Goal: Task Accomplishment & Management: Manage account settings

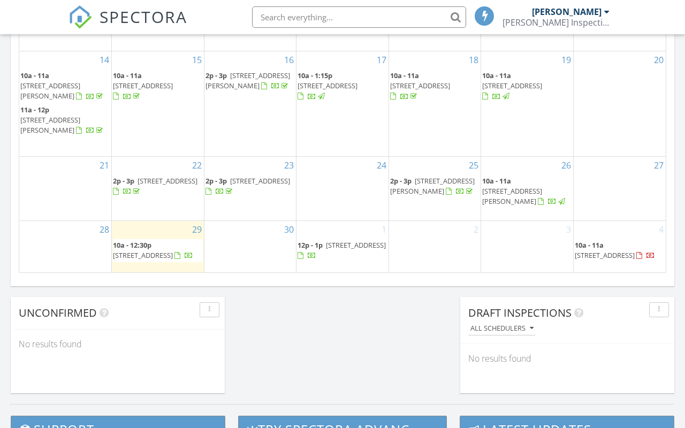
scroll to position [736, 0]
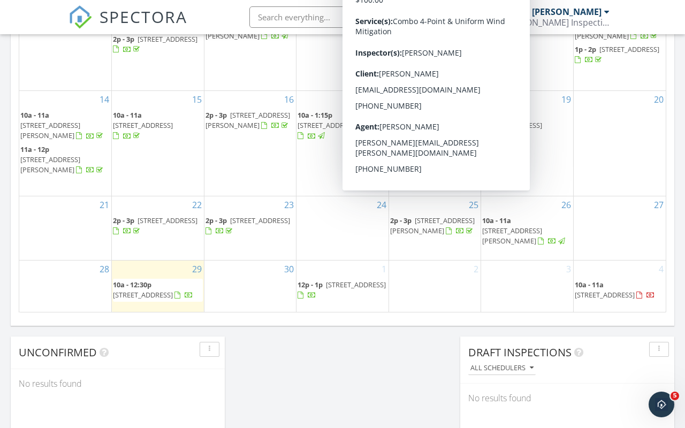
scroll to position [698, 0]
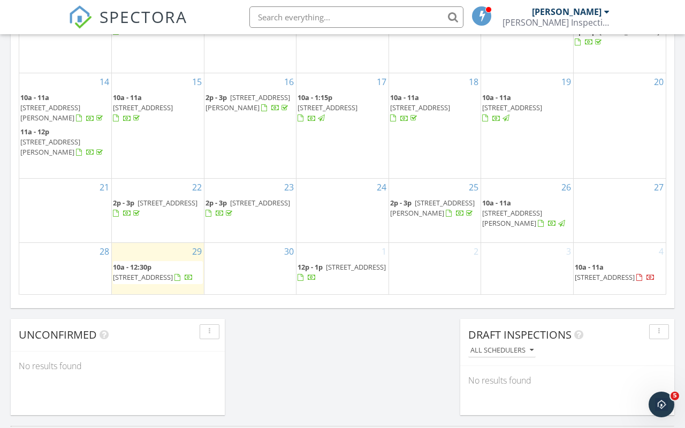
click at [598, 262] on span "10a - 11a [STREET_ADDRESS]" at bounding box center [620, 272] width 90 height 21
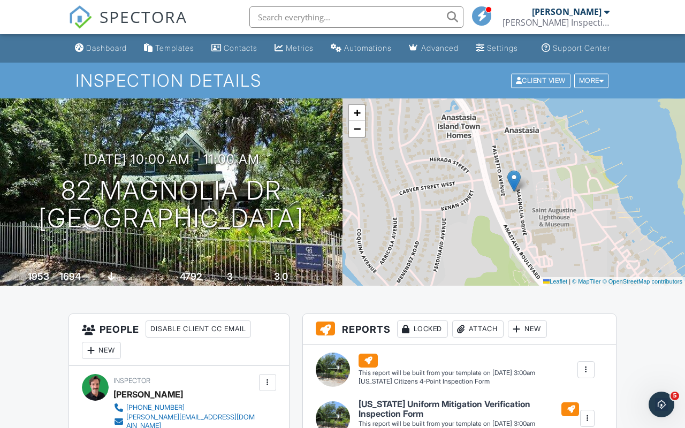
click at [355, 150] on div "+ − Leaflet | © MapTiler © OpenStreetMap contributors" at bounding box center [513, 191] width 342 height 187
click at [356, 135] on span "−" at bounding box center [357, 128] width 7 height 13
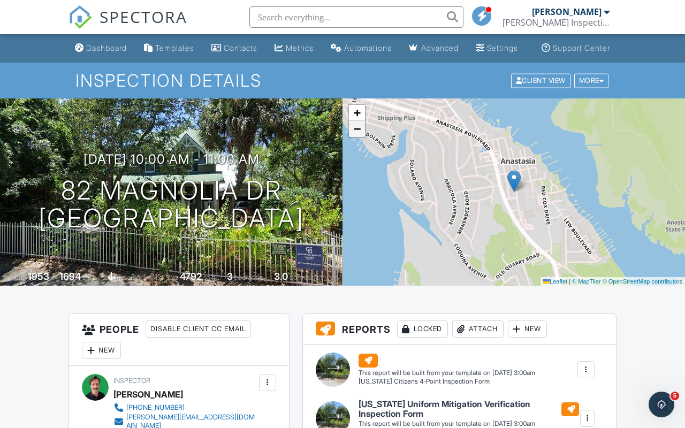
click at [356, 135] on span "−" at bounding box center [357, 128] width 7 height 13
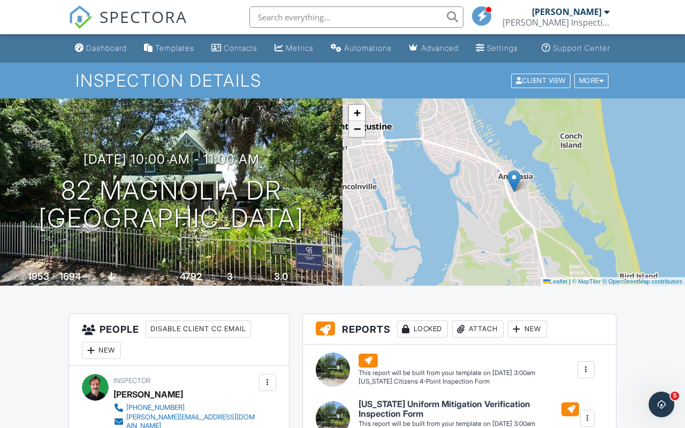
click at [356, 135] on span "−" at bounding box center [357, 128] width 7 height 13
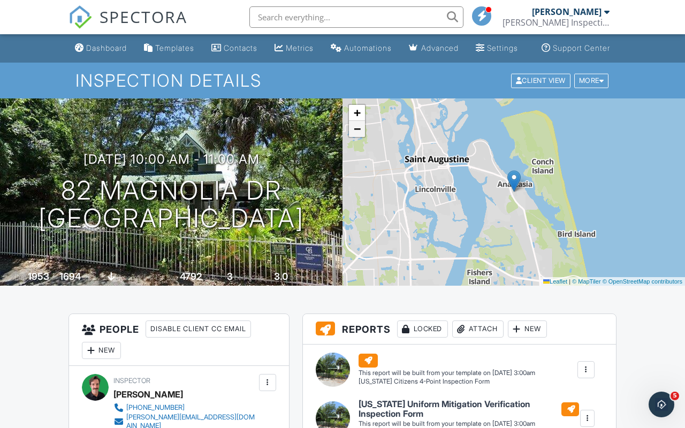
click at [356, 135] on span "−" at bounding box center [357, 128] width 7 height 13
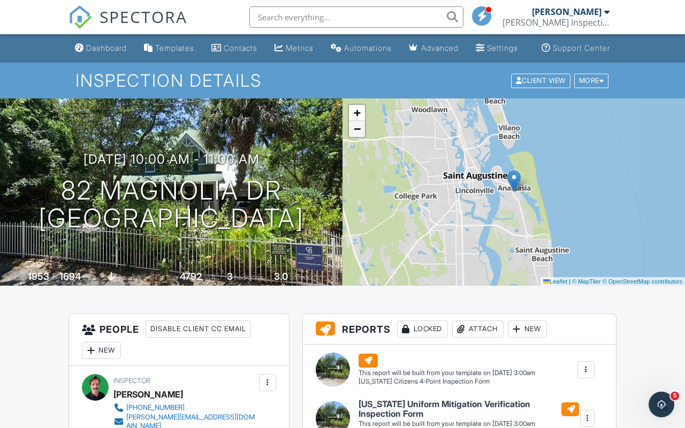
click at [356, 135] on span "−" at bounding box center [357, 128] width 7 height 13
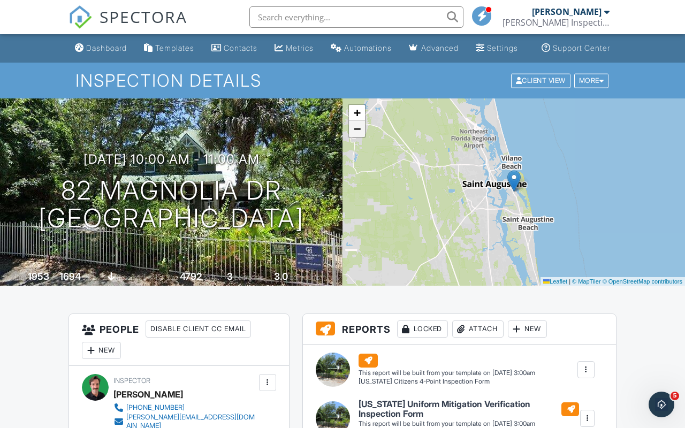
click at [356, 135] on span "−" at bounding box center [357, 128] width 7 height 13
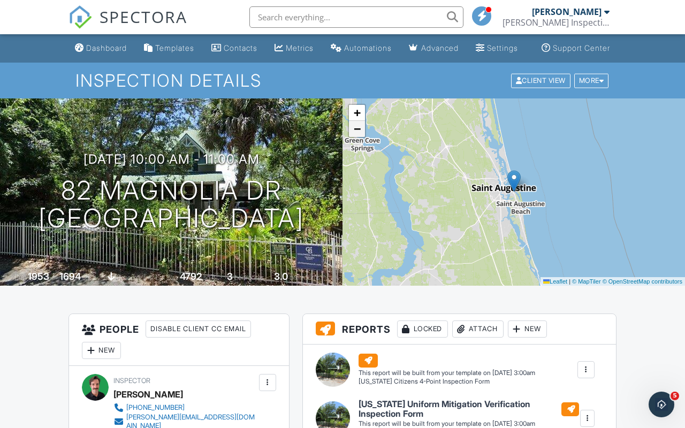
click at [356, 135] on span "−" at bounding box center [357, 128] width 7 height 13
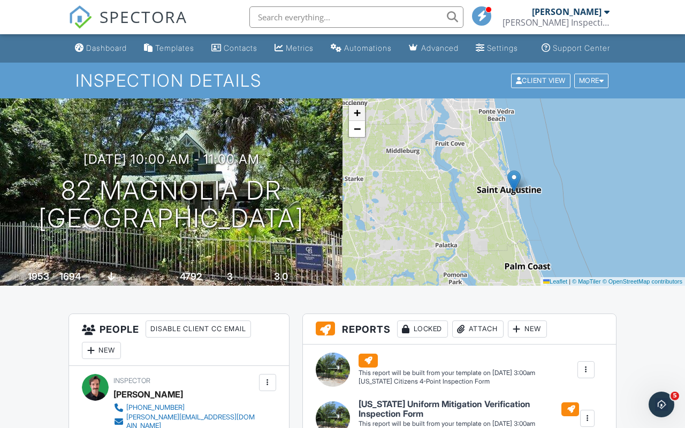
click at [355, 119] on span "+" at bounding box center [357, 112] width 7 height 13
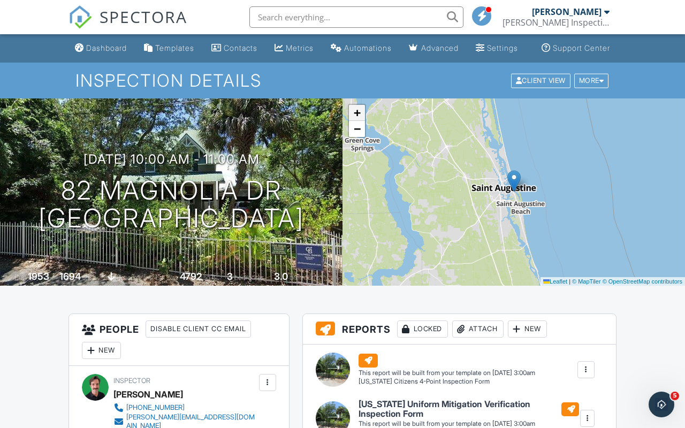
click at [355, 119] on span "+" at bounding box center [357, 112] width 7 height 13
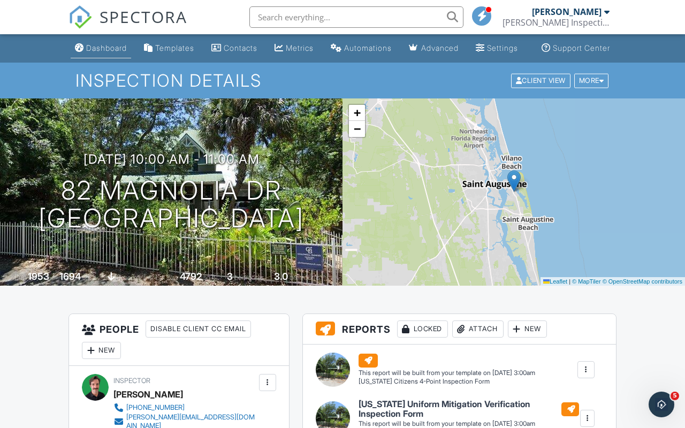
click at [86, 52] on div "Dashboard" at bounding box center [106, 47] width 41 height 9
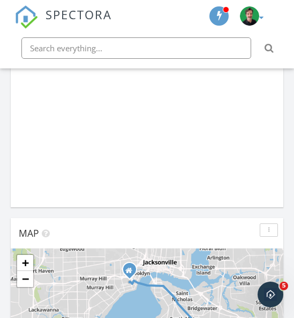
scroll to position [1830, 294]
